Goal: Check status: Check status

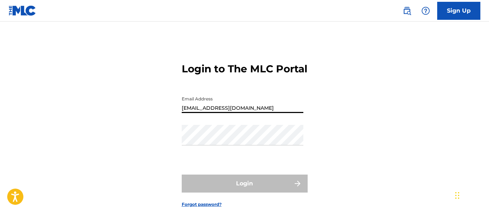
type input "[EMAIL_ADDRESS][DOMAIN_NAME]"
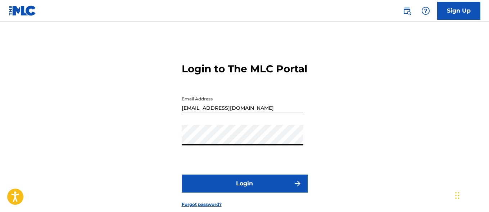
click at [244, 192] on button "Login" at bounding box center [245, 183] width 126 height 18
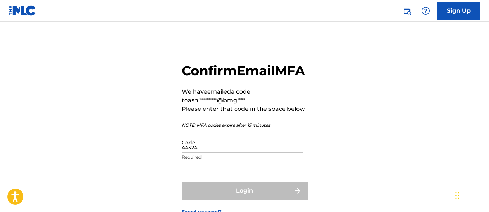
type input "443247"
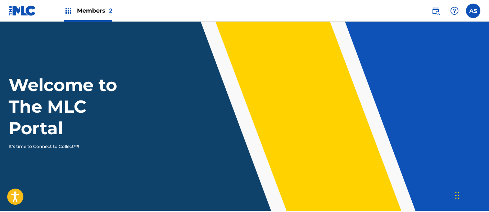
click at [68, 11] on img at bounding box center [68, 10] width 9 height 9
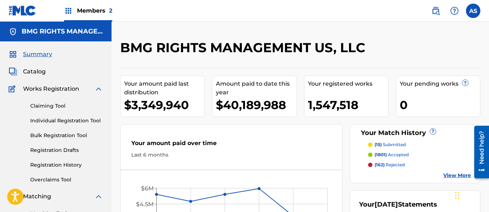
scroll to position [156, 0]
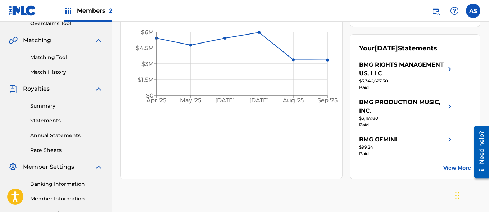
click at [67, 106] on link "Summary" at bounding box center [66, 106] width 73 height 8
